Goal: Check status: Check status

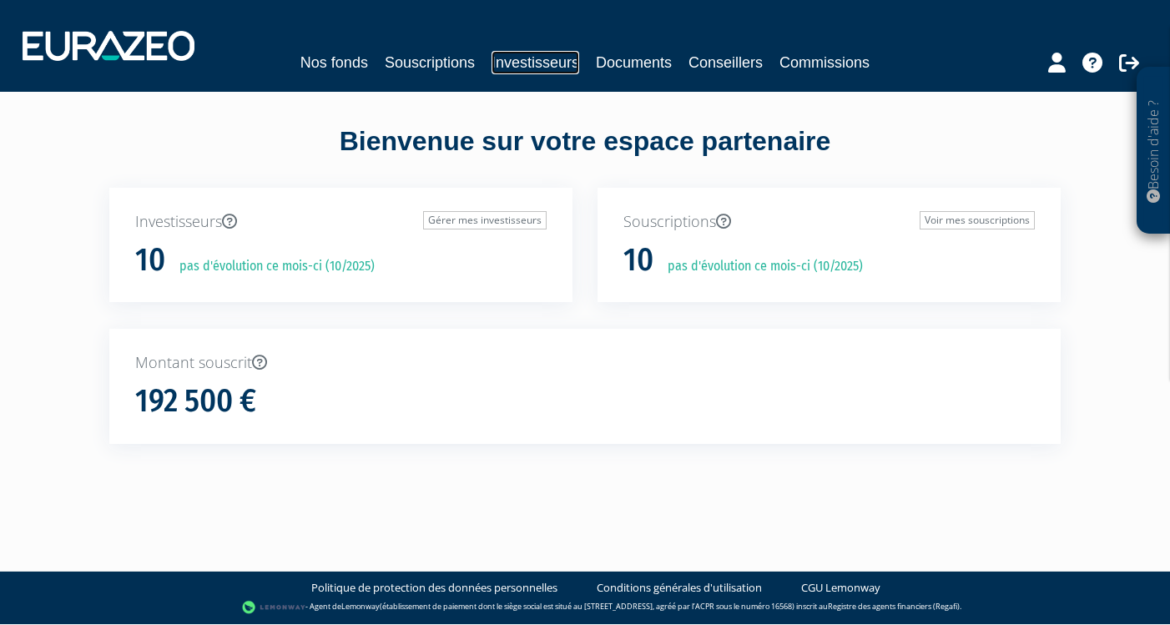
click at [514, 58] on link "Investisseurs" at bounding box center [536, 62] width 88 height 23
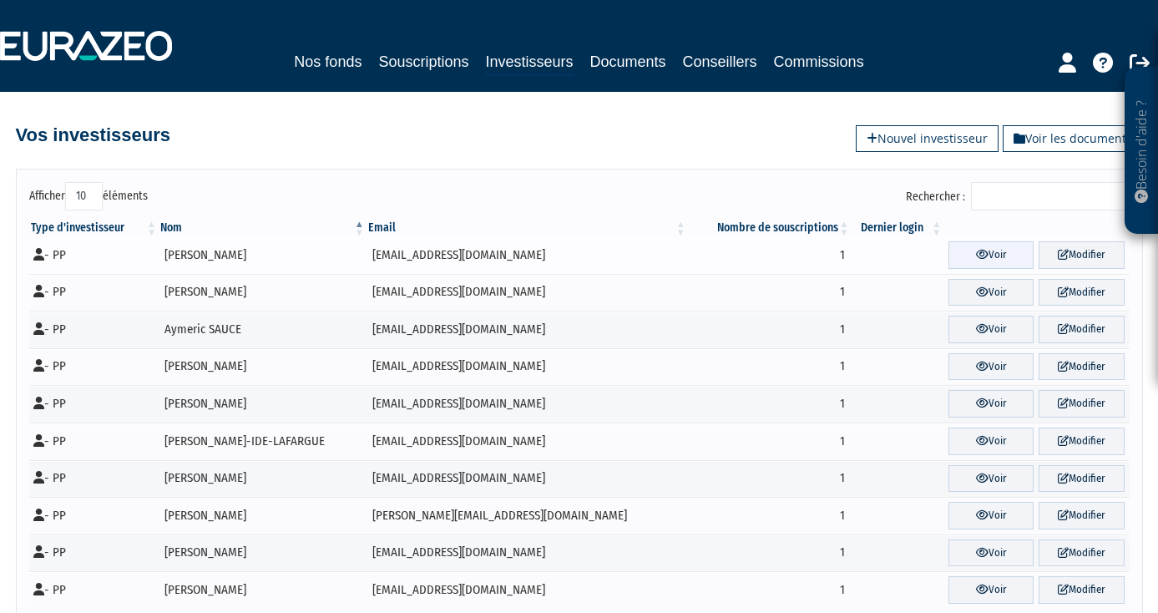
click at [948, 244] on link "Voir" at bounding box center [990, 255] width 85 height 28
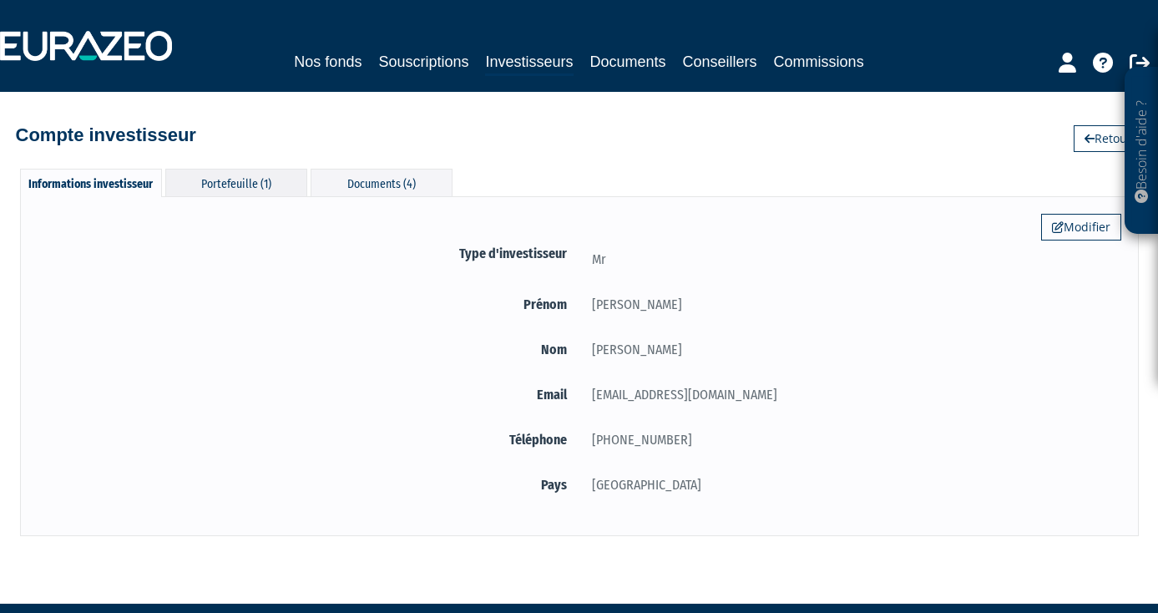
click at [219, 180] on div "Portefeuille (1)" at bounding box center [236, 183] width 142 height 28
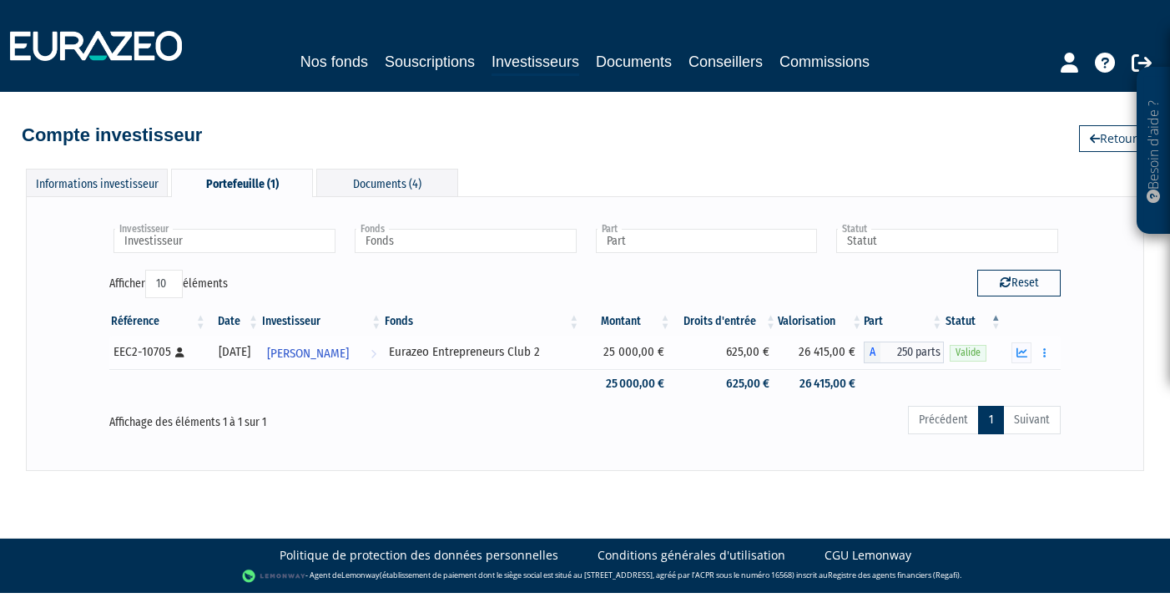
click at [1032, 351] on div "Documents" at bounding box center [1032, 352] width 46 height 21
click at [1028, 353] on button "button" at bounding box center [1022, 352] width 20 height 21
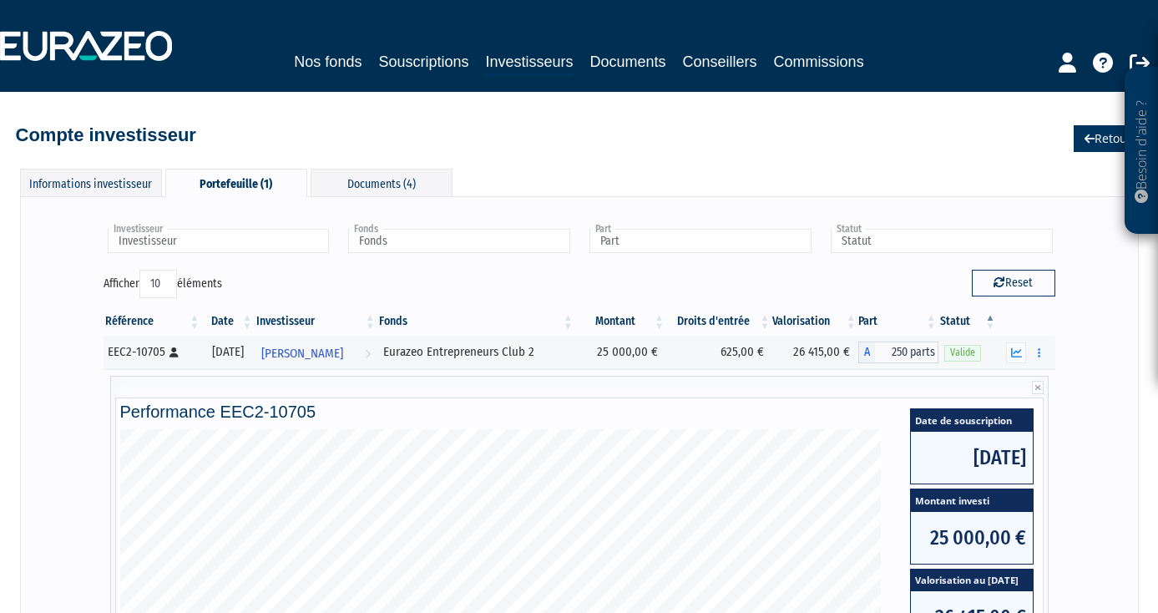
click at [1103, 136] on link "Retour" at bounding box center [1107, 138] width 69 height 27
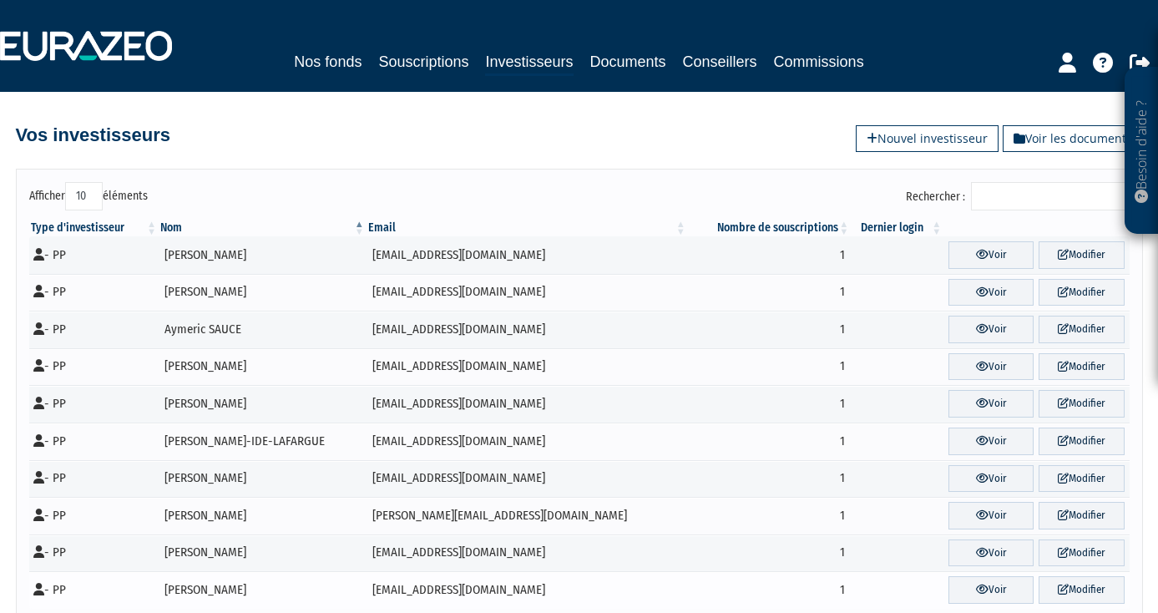
scroll to position [93, 0]
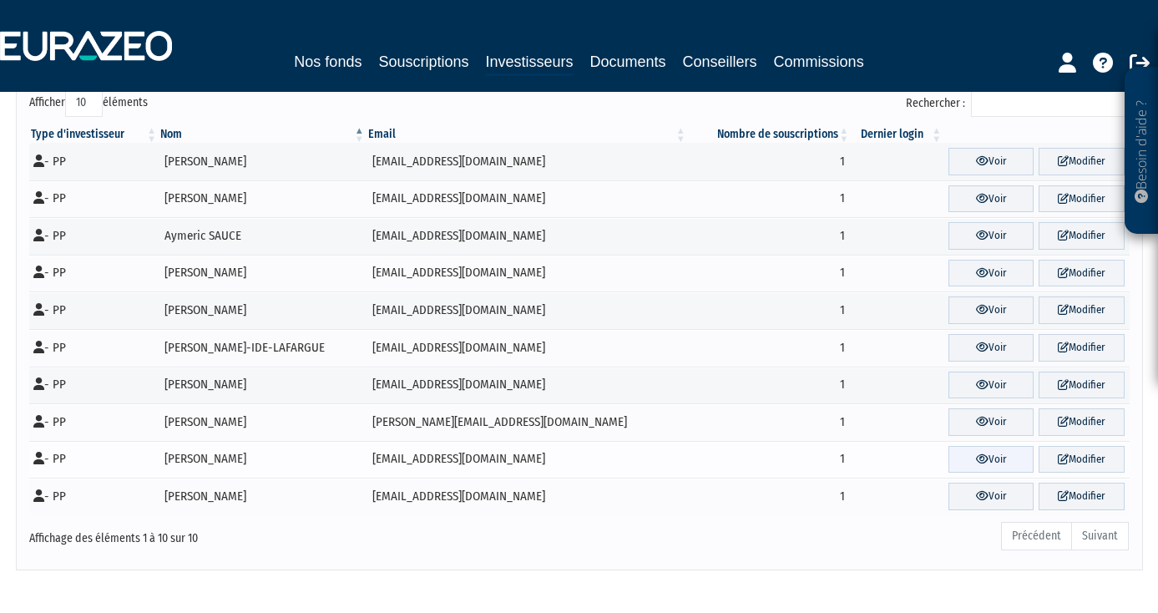
click at [967, 454] on link "Voir" at bounding box center [990, 460] width 85 height 28
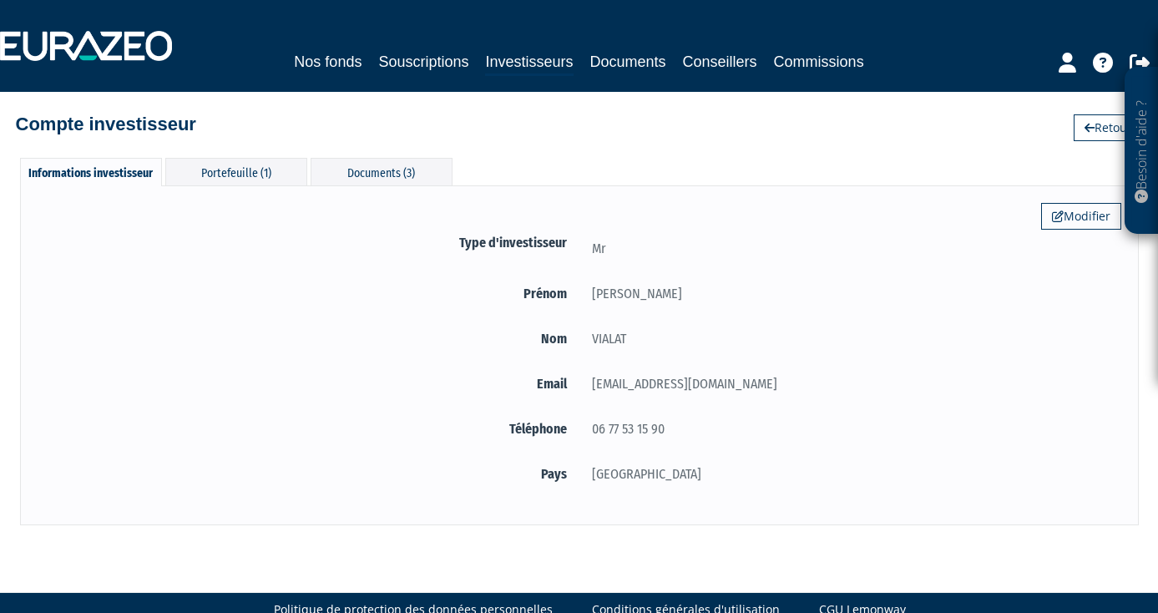
scroll to position [27, 0]
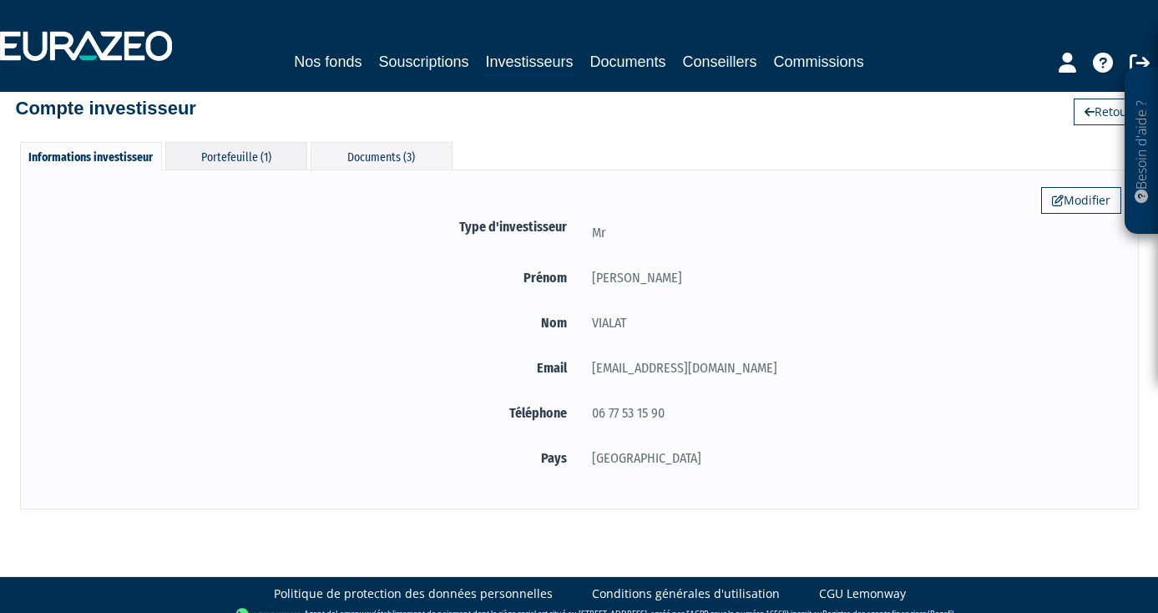
click at [213, 163] on div "Portefeuille (1)" at bounding box center [236, 156] width 142 height 28
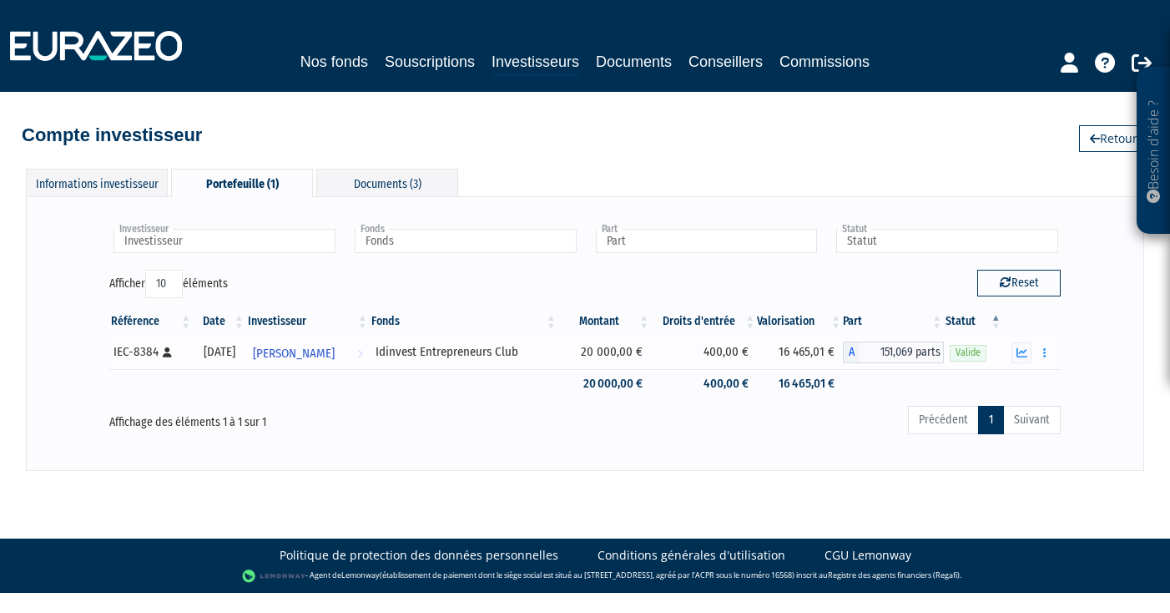
drag, startPoint x: 785, startPoint y: 350, endPoint x: 818, endPoint y: 353, distance: 33.6
click at [818, 354] on td "16 465,01 €" at bounding box center [800, 352] width 86 height 33
click at [1018, 342] on button "button" at bounding box center [1022, 352] width 20 height 21
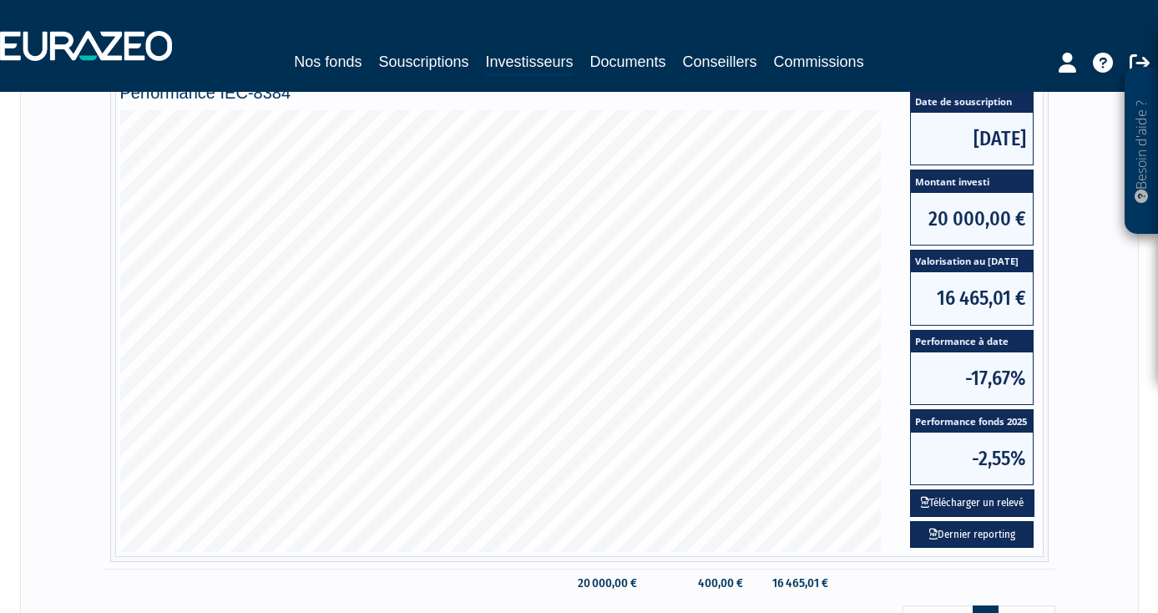
scroll to position [335, 0]
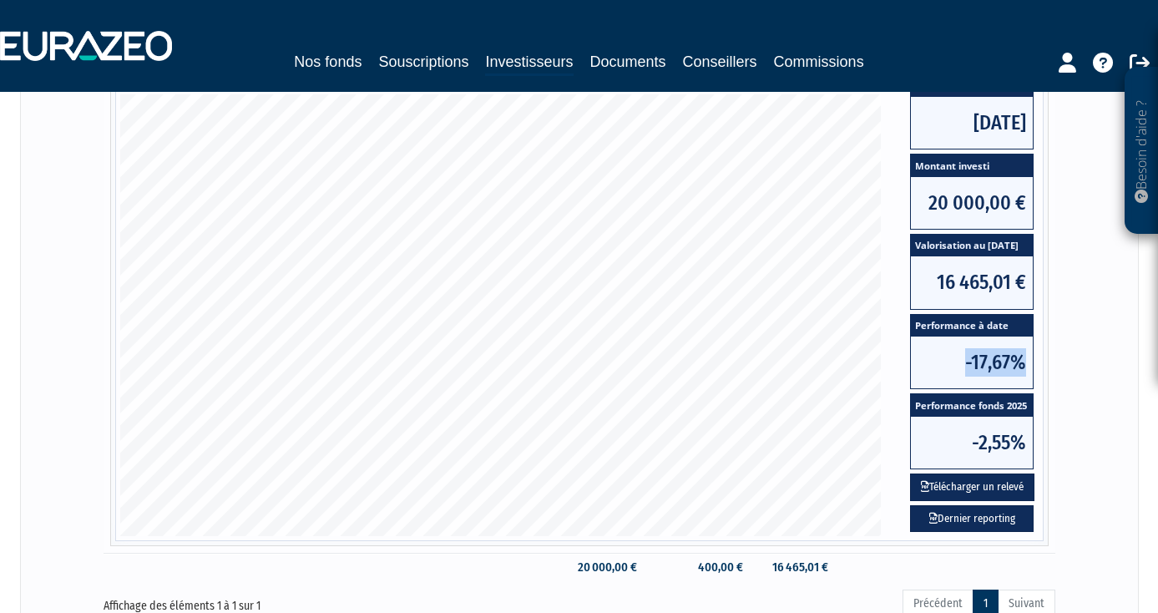
drag, startPoint x: 931, startPoint y: 351, endPoint x: 1033, endPoint y: 367, distance: 103.0
click at [1033, 367] on div "Date de souscription [DATE] Montant investi 20 000,00 € Valorisation au [DATE] …" at bounding box center [972, 302] width 132 height 467
click at [903, 369] on div "Date de souscription 21/07/2022 Montant investi 20 000,00 € Valorisation au 30/…" at bounding box center [971, 314] width 157 height 441
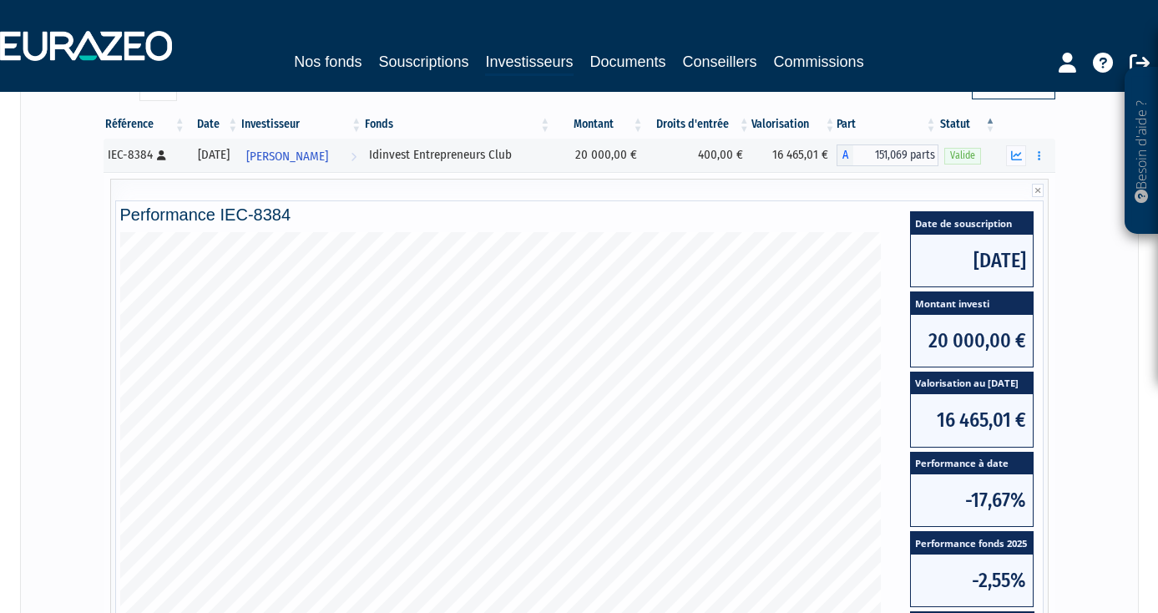
drag, startPoint x: 997, startPoint y: 260, endPoint x: 1032, endPoint y: 258, distance: 34.3
click at [1032, 258] on span "21/07/2022" at bounding box center [972, 261] width 122 height 52
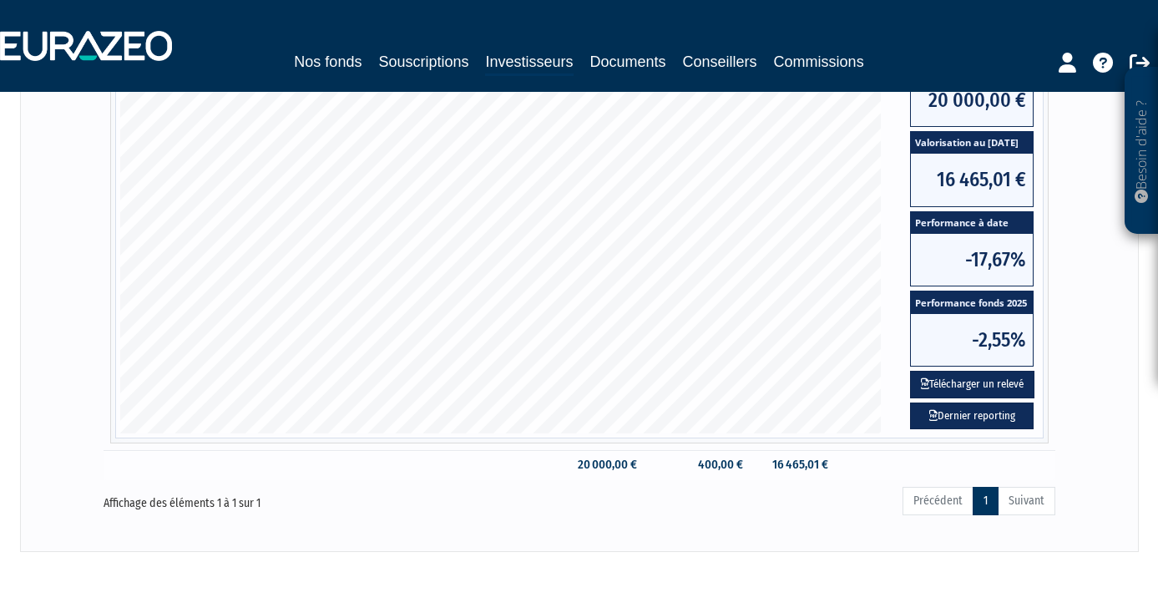
scroll to position [457, 0]
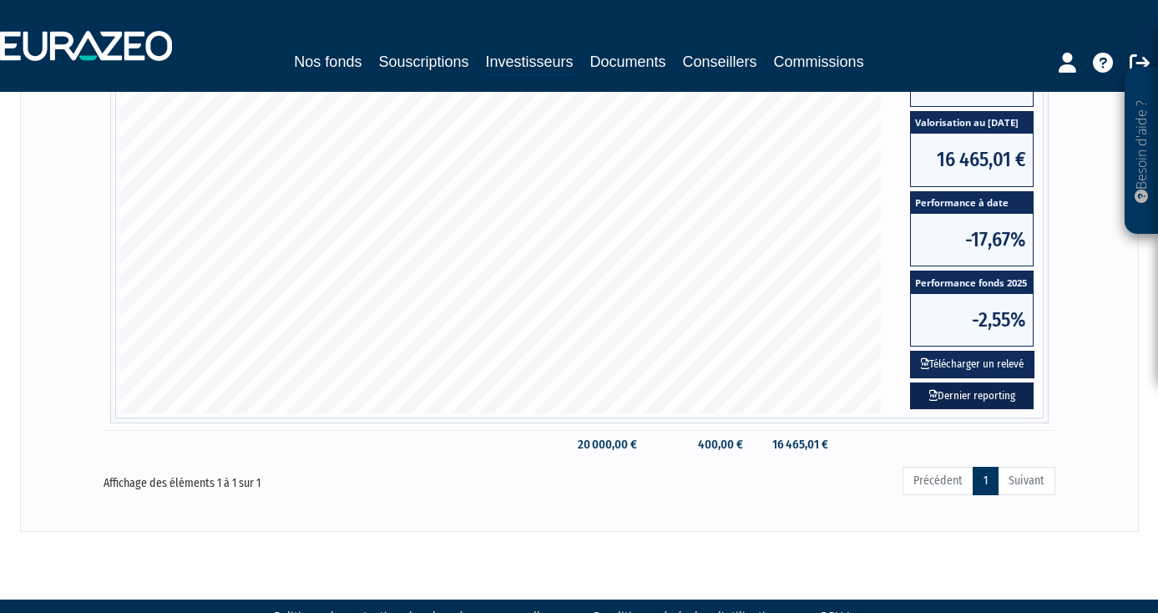
click at [961, 396] on link "Dernier reporting" at bounding box center [972, 396] width 124 height 28
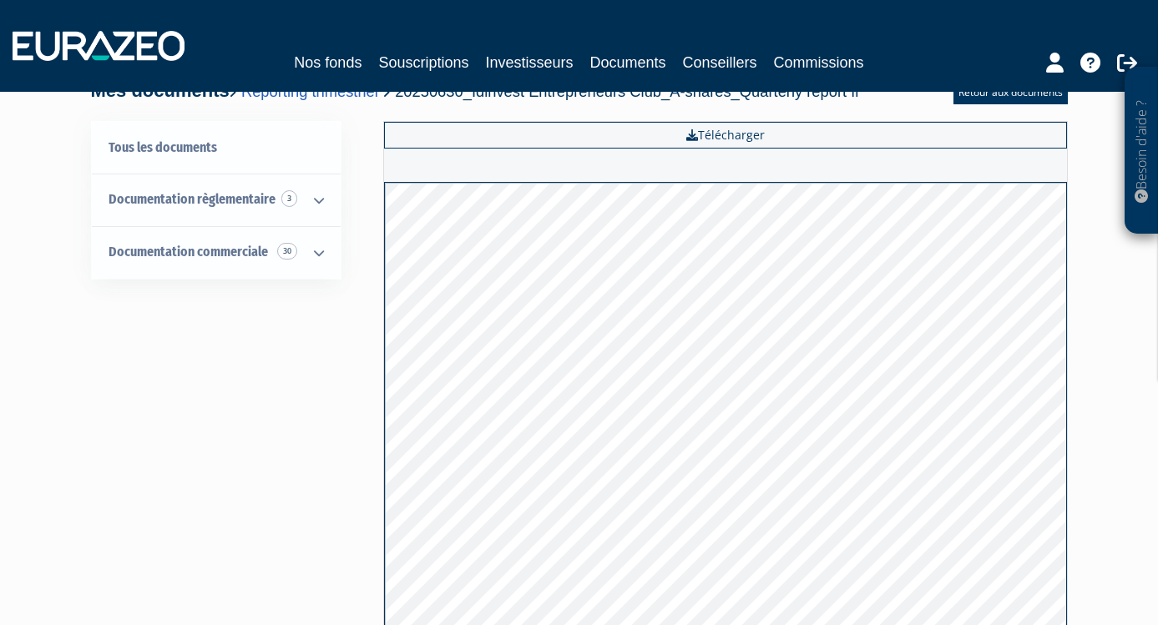
scroll to position [43, 0]
